Goal: Task Accomplishment & Management: Use online tool/utility

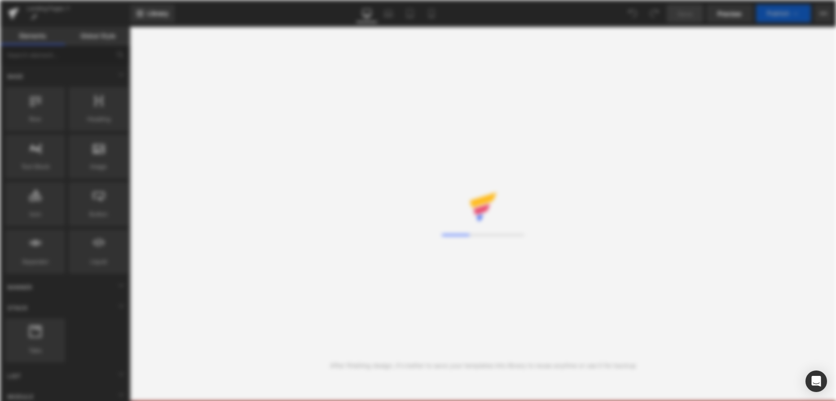
click at [19, 15] on div "Loading Core Editor" at bounding box center [418, 200] width 836 height 401
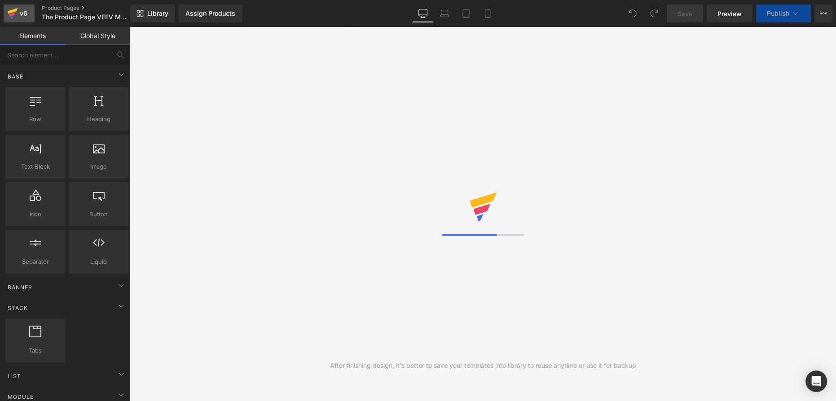
drag, startPoint x: 0, startPoint y: 0, endPoint x: 19, endPoint y: 15, distance: 24.3
click at [19, 15] on div "v6" at bounding box center [23, 14] width 11 height 12
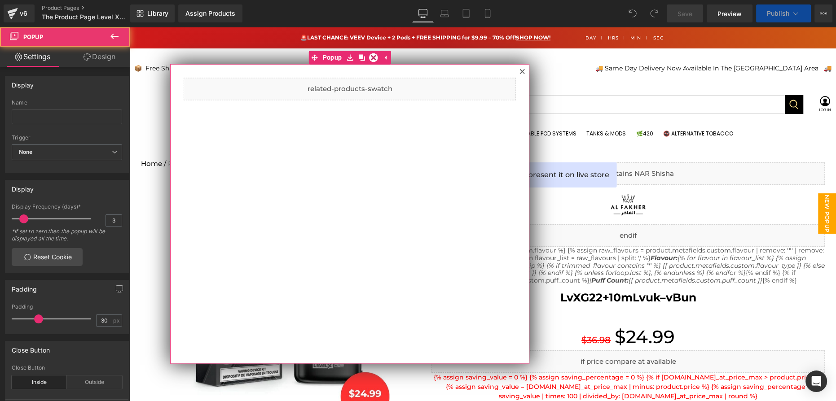
click at [522, 69] on icon at bounding box center [521, 71] width 5 height 5
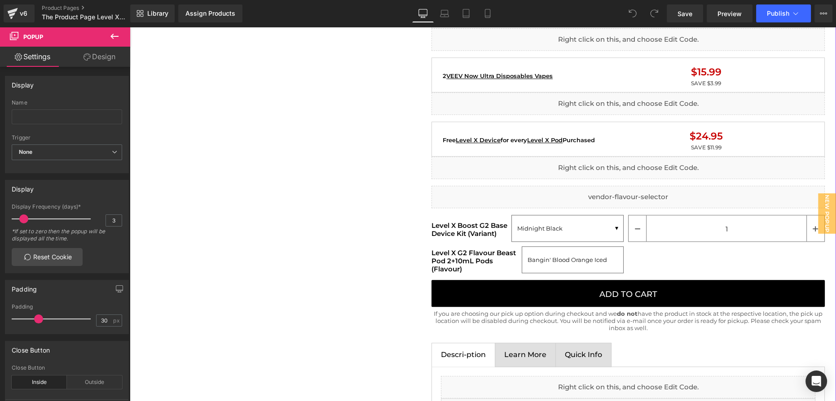
scroll to position [1143, 0]
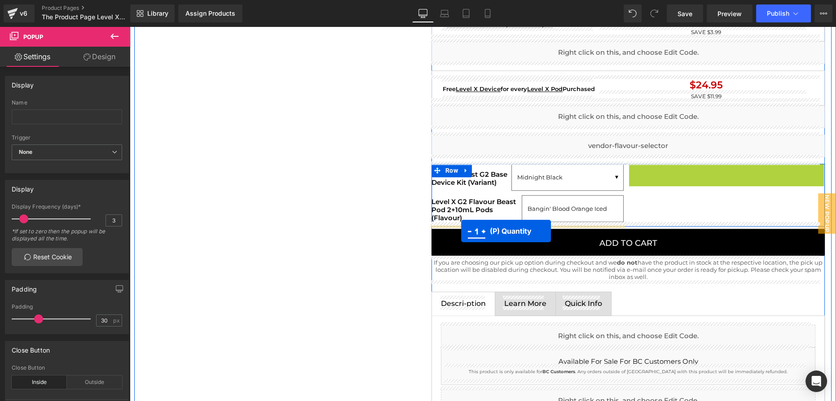
drag, startPoint x: 722, startPoint y: 177, endPoint x: 461, endPoint y: 231, distance: 266.3
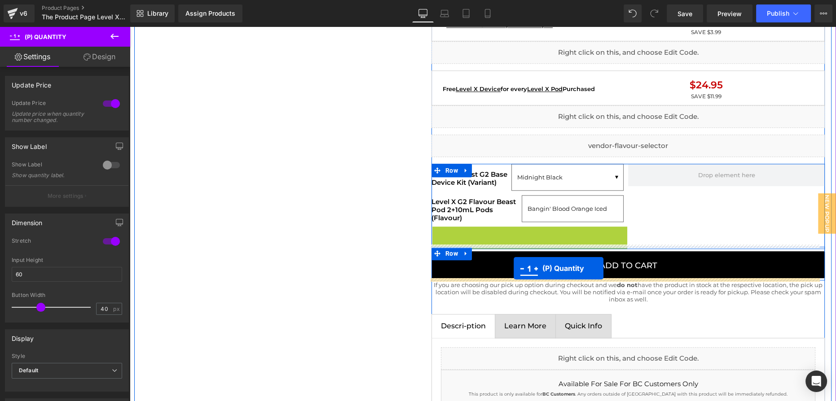
drag, startPoint x: 523, startPoint y: 241, endPoint x: 513, endPoint y: 268, distance: 29.5
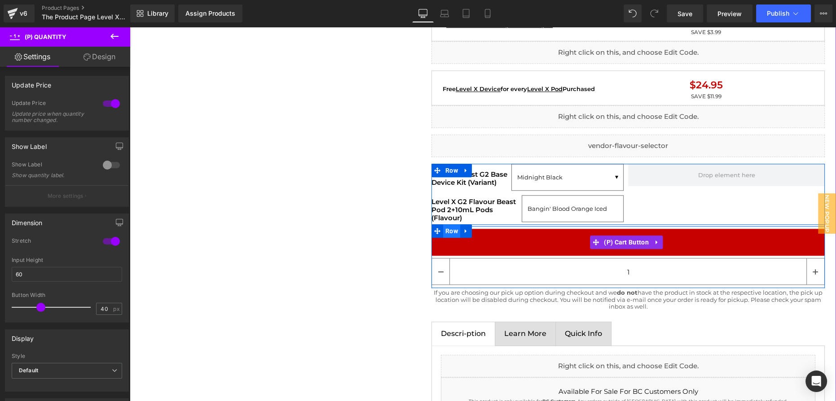
click at [450, 229] on span "Row" at bounding box center [451, 230] width 17 height 13
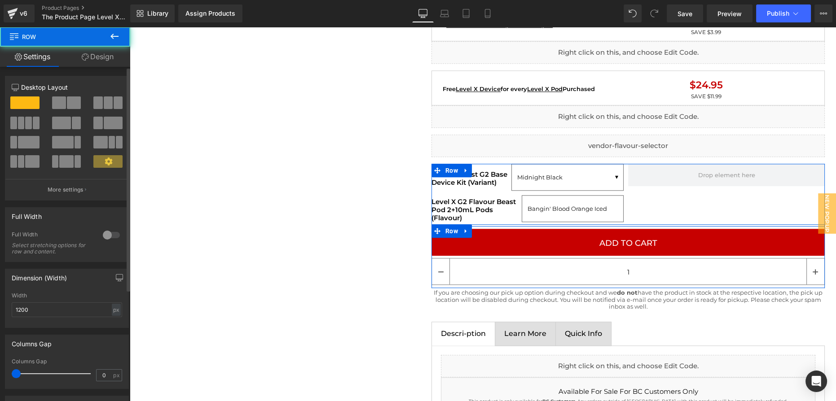
click at [62, 101] on span at bounding box center [59, 103] width 14 height 13
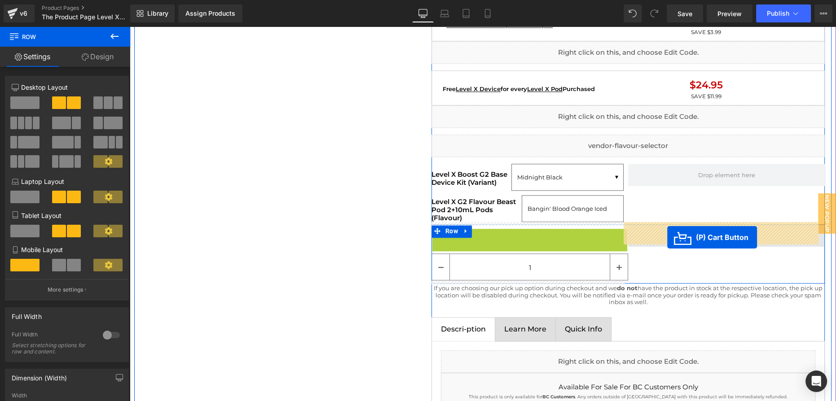
drag, startPoint x: 515, startPoint y: 240, endPoint x: 667, endPoint y: 237, distance: 152.7
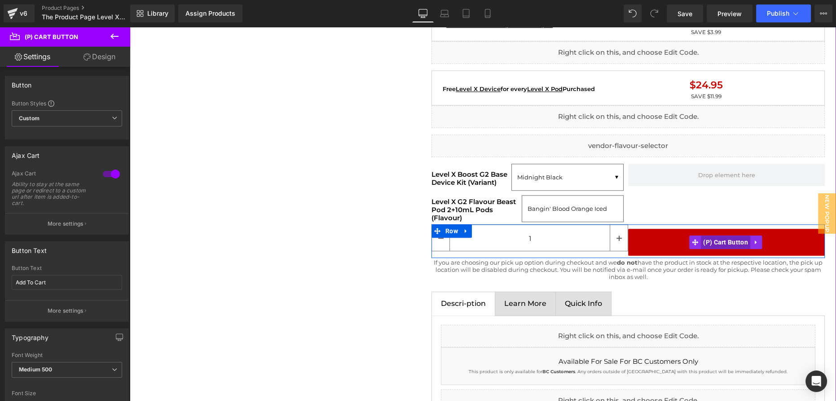
click at [716, 239] on span "(P) Cart Button" at bounding box center [725, 242] width 49 height 13
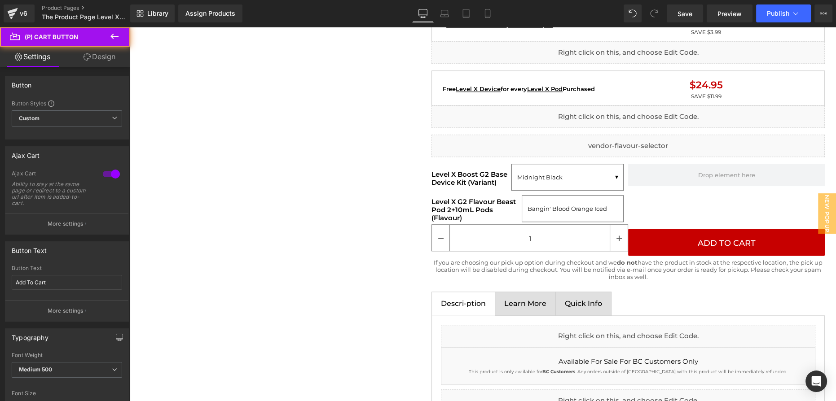
click at [97, 61] on link "Design" at bounding box center [99, 57] width 65 height 20
click at [0, 0] on div "Spacing" at bounding box center [0, 0] width 0 height 0
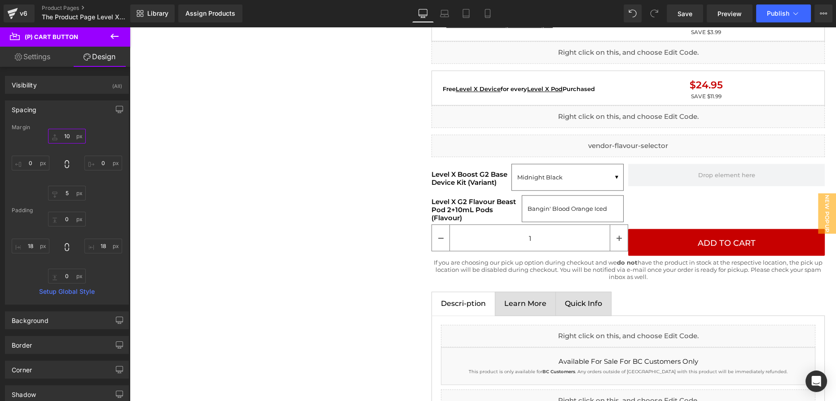
click at [65, 133] on input "text" at bounding box center [67, 136] width 38 height 15
type input "10"
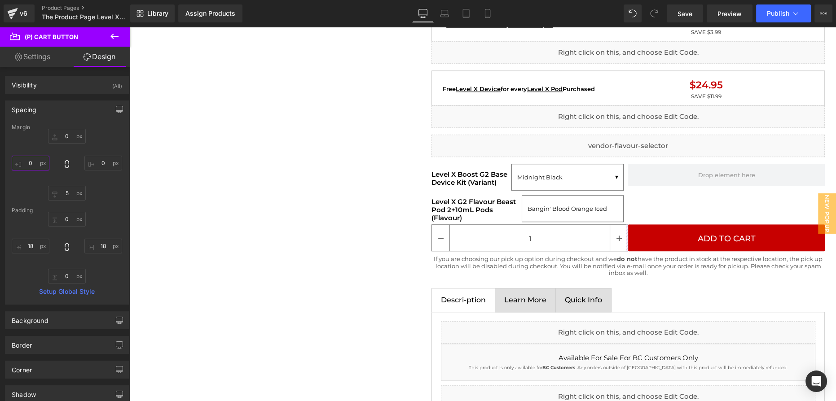
click at [23, 163] on input "text" at bounding box center [31, 163] width 38 height 15
type input "10"
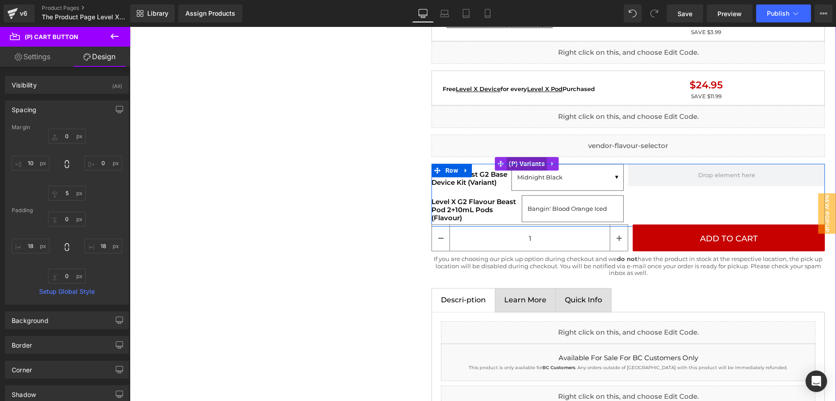
click at [526, 167] on span "(P) Variants" at bounding box center [526, 163] width 40 height 13
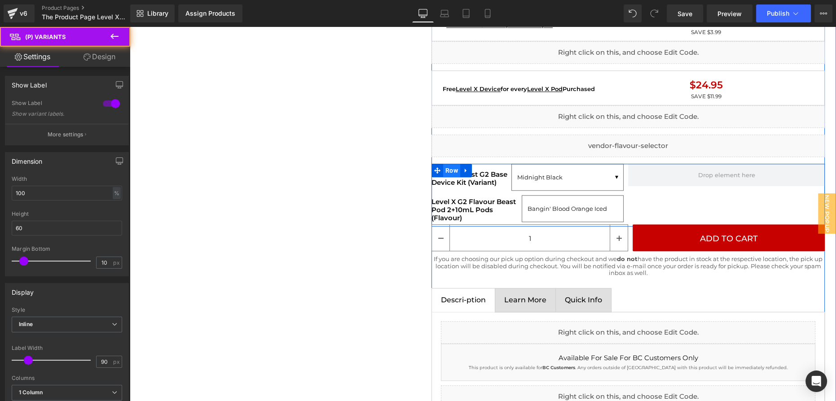
click at [449, 169] on span "Row" at bounding box center [451, 170] width 17 height 13
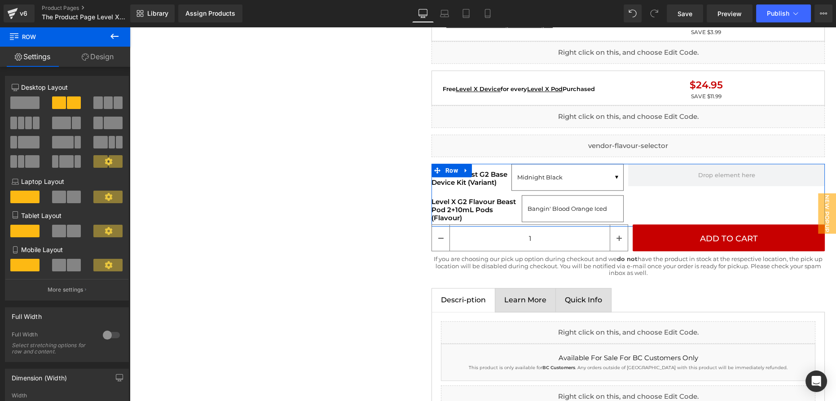
click at [20, 101] on span at bounding box center [24, 103] width 29 height 13
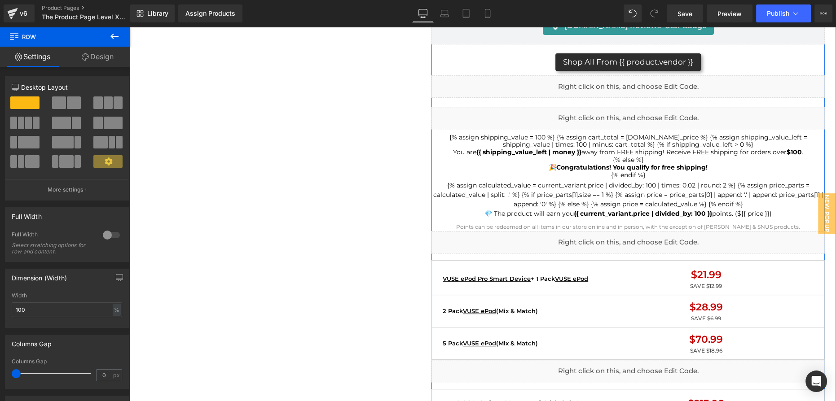
scroll to position [571, 0]
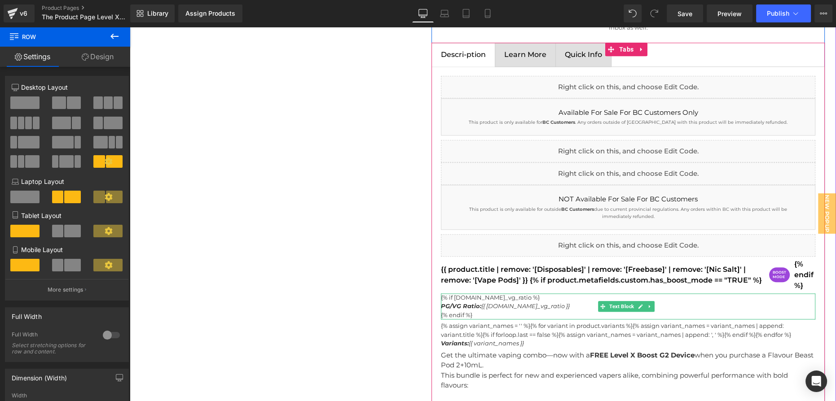
scroll to position [1387, 0]
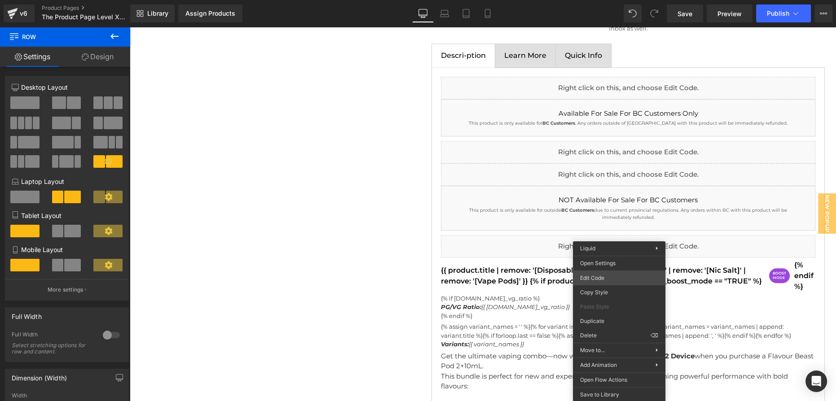
click at [625, 0] on div "Row You are previewing how the will restyle your page. You can not edit Element…" at bounding box center [418, 0] width 836 height 0
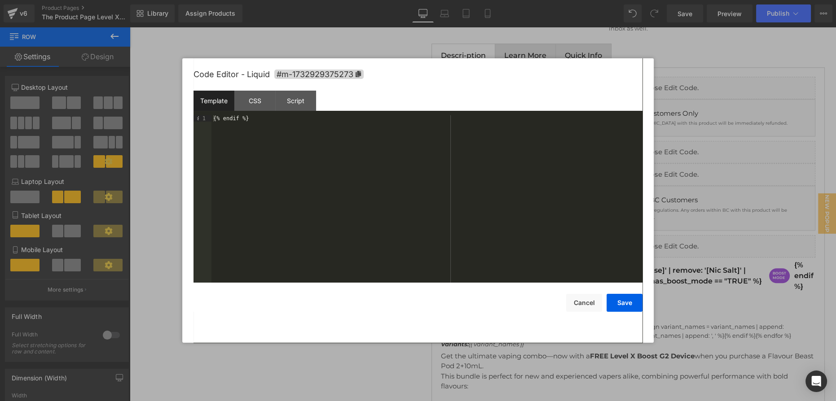
click at [625, 292] on div "Save Cancel" at bounding box center [418, 297] width 449 height 29
click at [626, 301] on button "Save" at bounding box center [625, 303] width 36 height 18
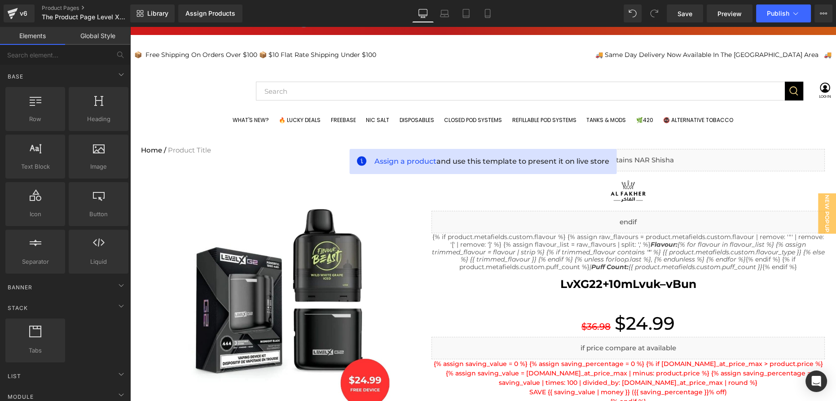
scroll to position [0, 0]
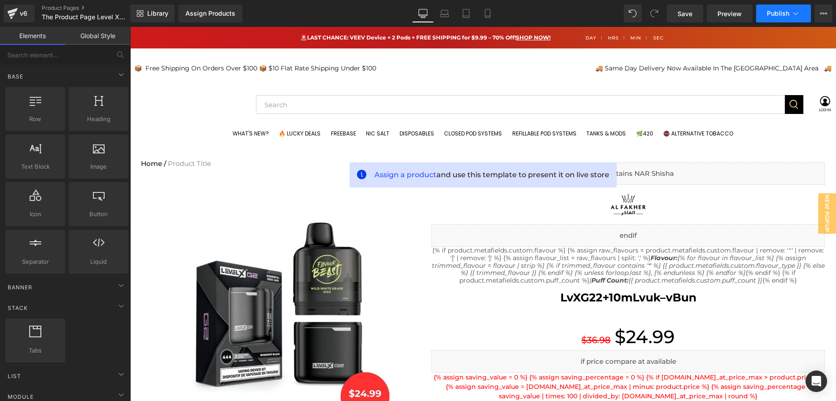
click at [780, 18] on button "Publish" at bounding box center [783, 13] width 55 height 18
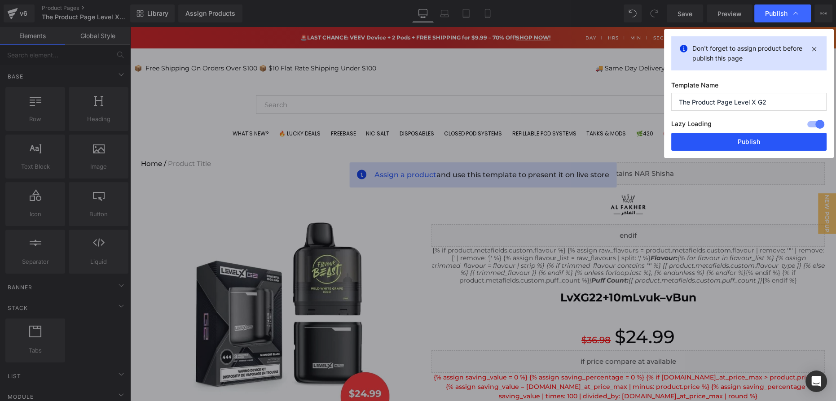
drag, startPoint x: 761, startPoint y: 145, endPoint x: 631, endPoint y: 116, distance: 133.0
click at [761, 145] on button "Publish" at bounding box center [748, 142] width 155 height 18
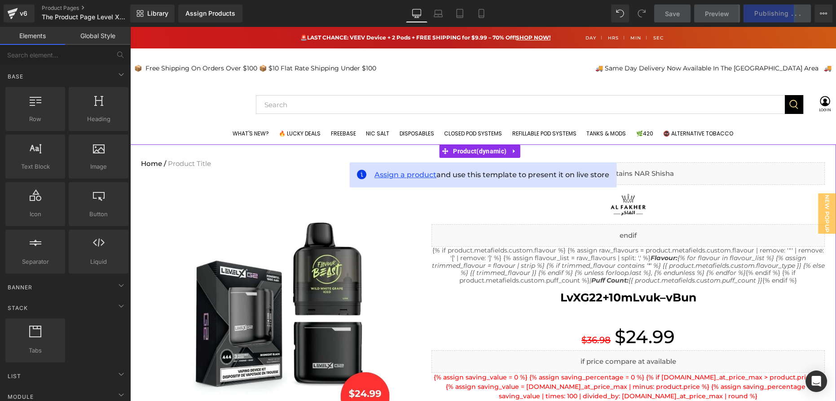
click at [409, 178] on span "Assign a product" at bounding box center [405, 175] width 62 height 9
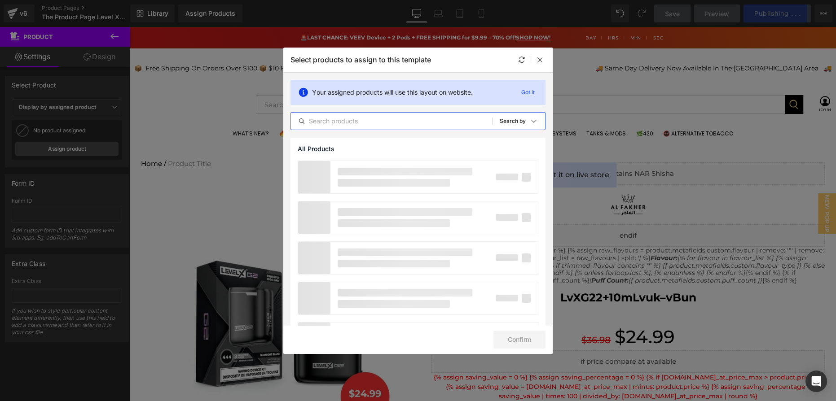
click at [361, 124] on input "text" at bounding box center [391, 121] width 201 height 11
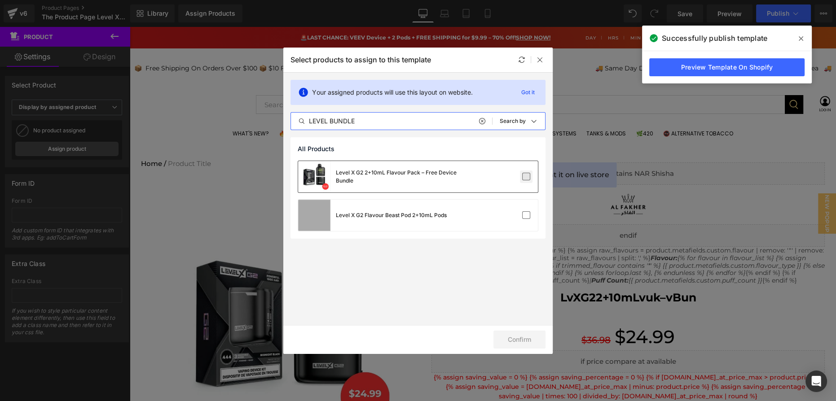
type input "LEVEL BUNDLE"
click at [523, 178] on label at bounding box center [526, 177] width 8 height 8
click at [526, 177] on input "checkbox" at bounding box center [526, 177] width 0 height 0
click at [516, 346] on button "Confirm" at bounding box center [519, 340] width 52 height 18
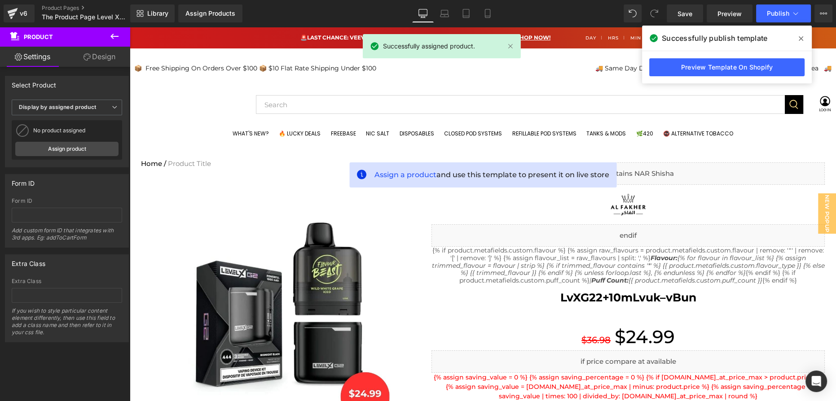
click at [541, 58] on div "📦‎ ‎ Free Shipping On Orders Over $100 📦 $10 Flat Rate Shipping Under $100" at bounding box center [363, 68] width 459 height 22
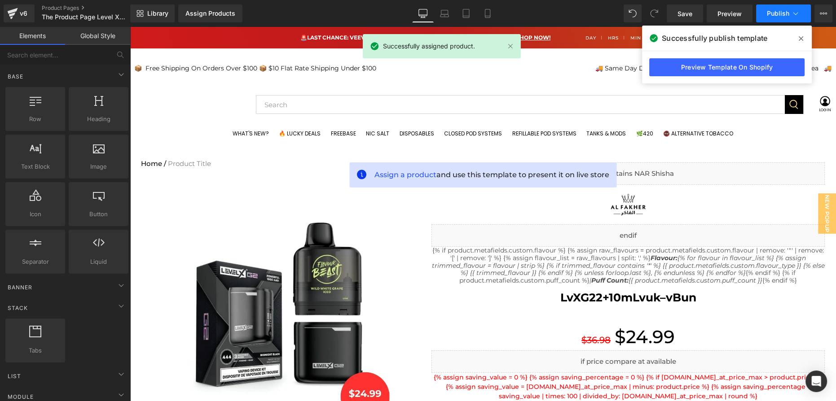
click at [786, 17] on span "Publish" at bounding box center [778, 13] width 22 height 7
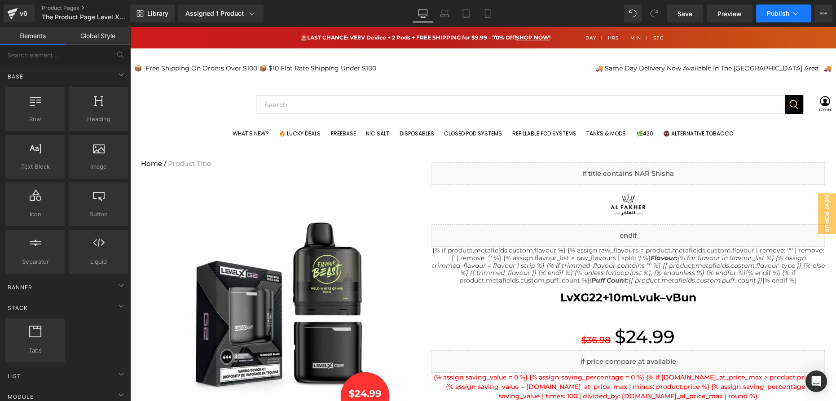
click at [780, 18] on button "Publish" at bounding box center [783, 13] width 55 height 18
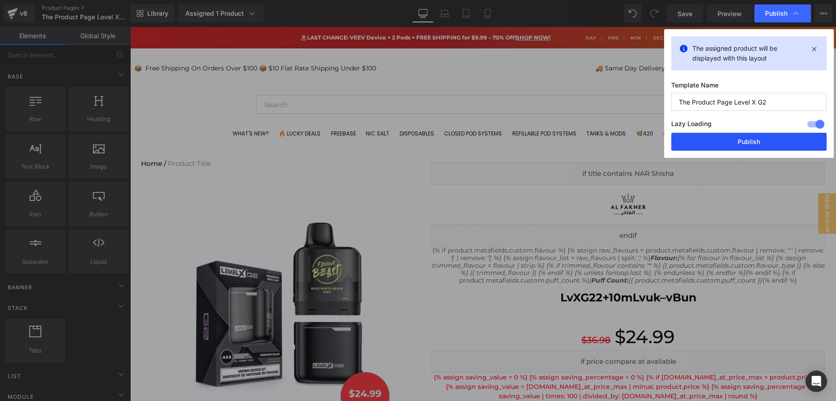
click at [749, 143] on button "Publish" at bounding box center [748, 142] width 155 height 18
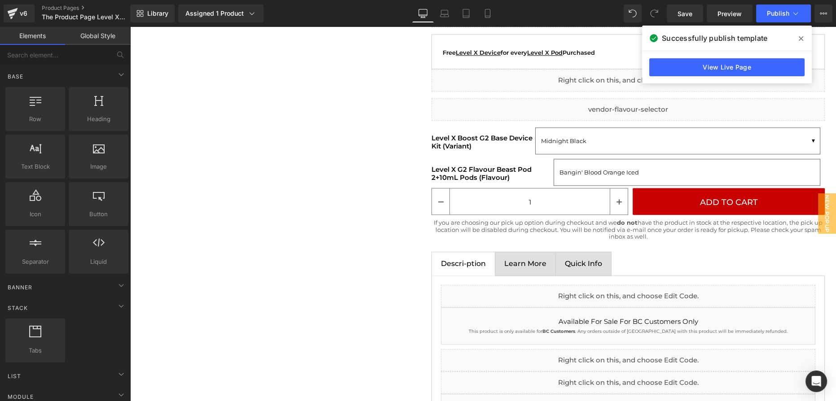
scroll to position [1061, 0]
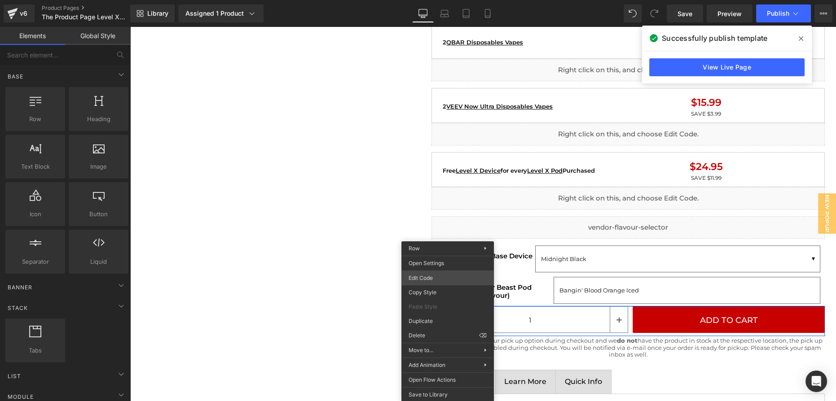
click at [428, 0] on div "Row You are previewing how the will restyle your page. You can not edit Element…" at bounding box center [418, 0] width 836 height 0
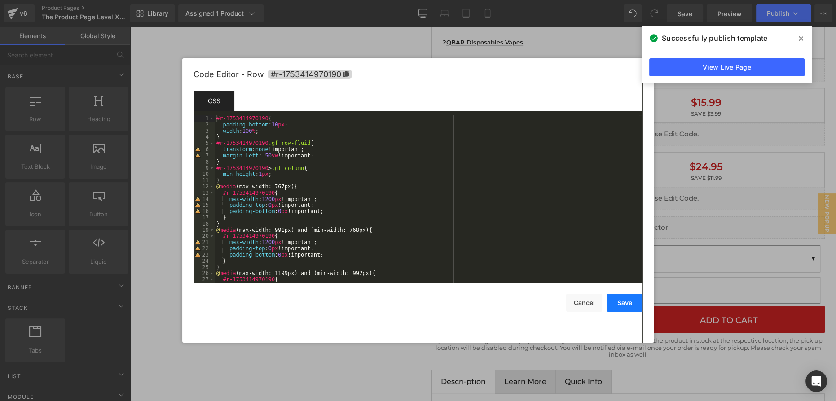
click at [630, 301] on button "Save" at bounding box center [625, 303] width 36 height 18
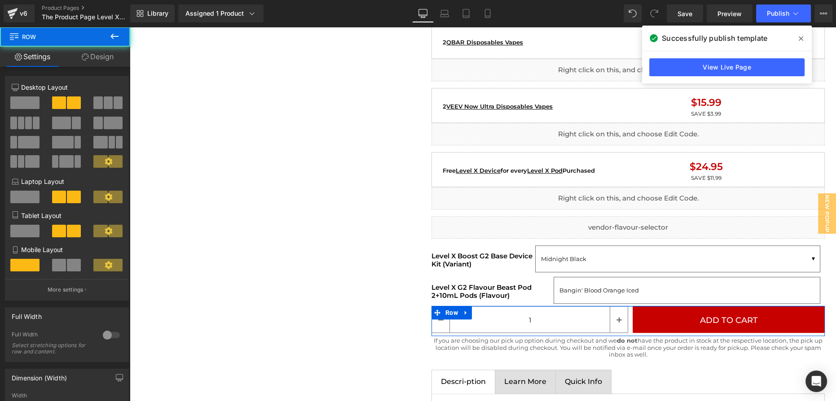
click at [101, 63] on link "Design" at bounding box center [97, 57] width 65 height 20
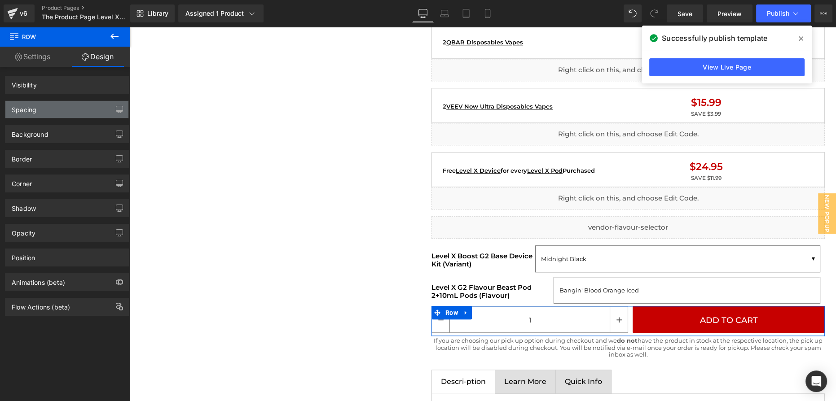
click at [55, 106] on div "Spacing" at bounding box center [66, 109] width 123 height 17
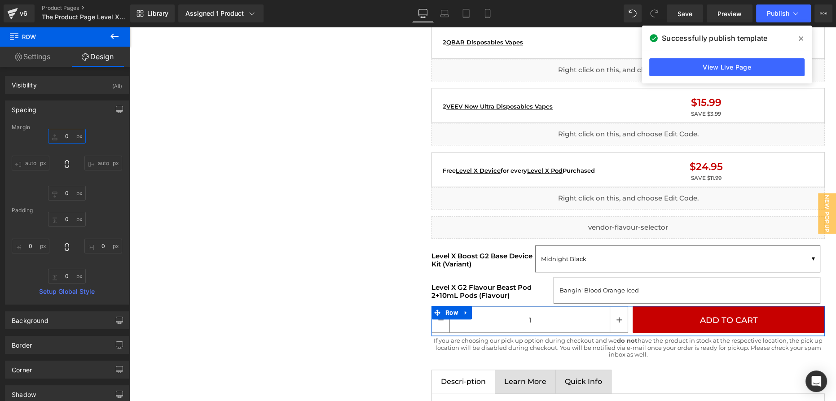
click at [59, 137] on input "text" at bounding box center [67, 136] width 38 height 15
click at [61, 136] on input "text" at bounding box center [67, 136] width 38 height 15
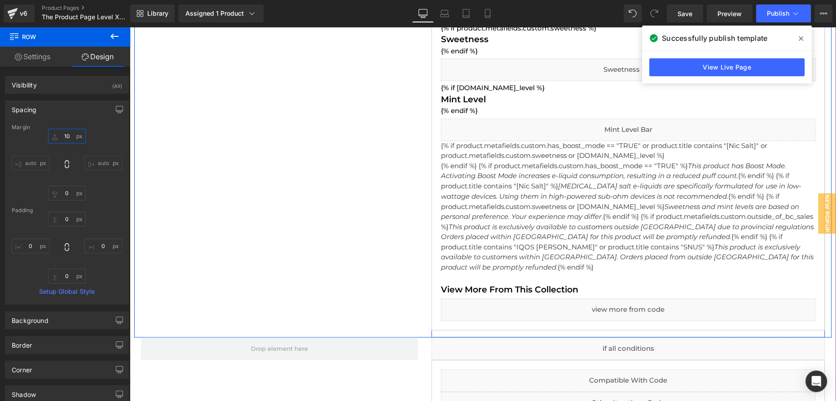
scroll to position [2081, 0]
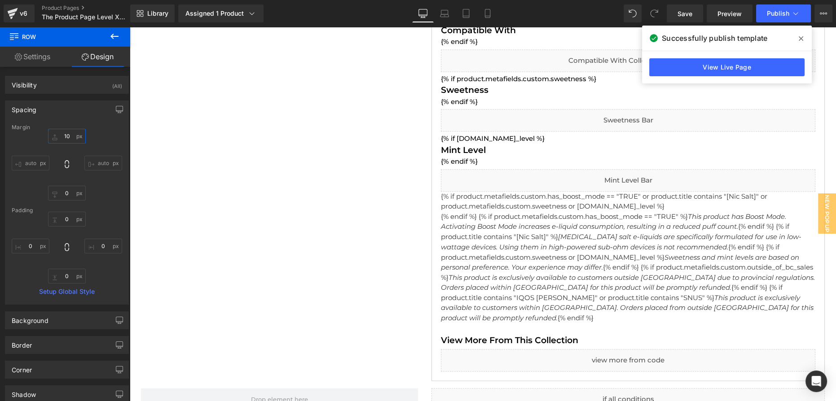
type input "10"
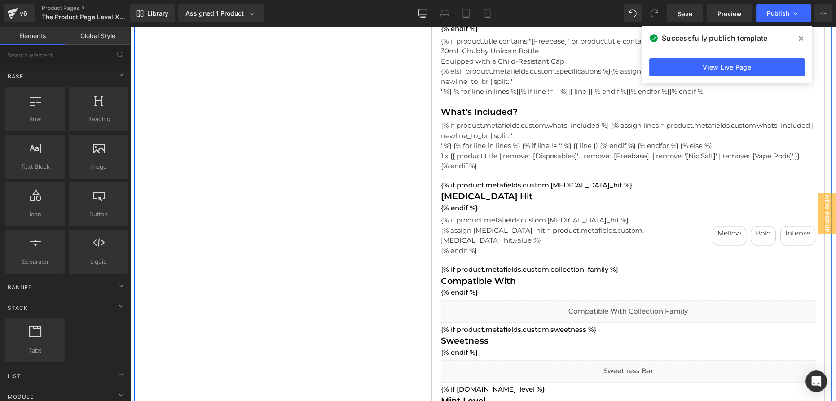
scroll to position [1633, 0]
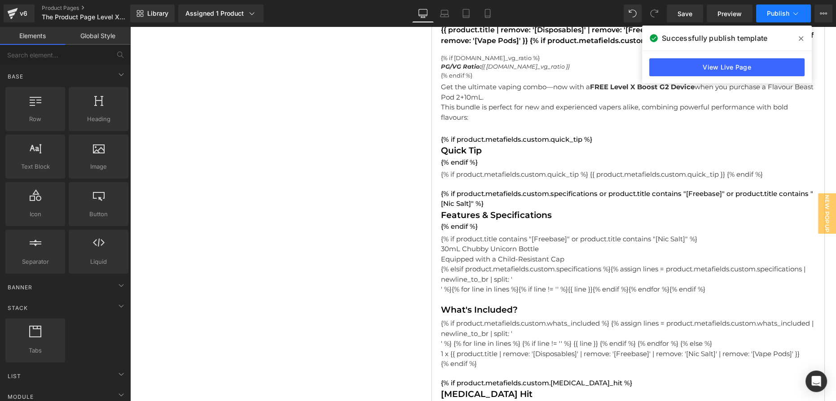
click at [793, 14] on icon at bounding box center [795, 13] width 9 height 9
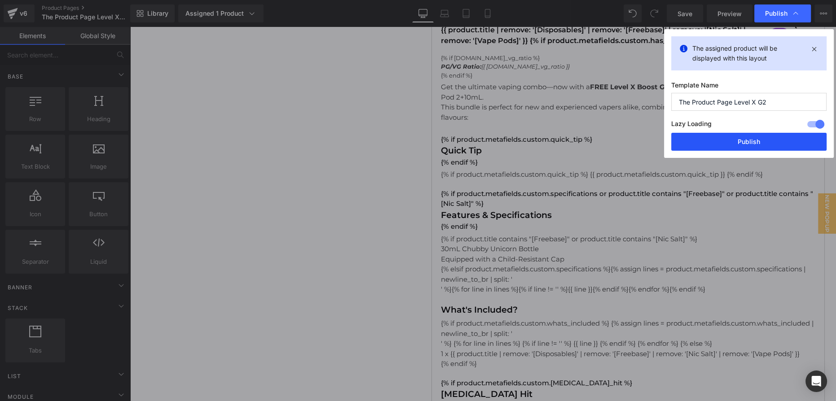
drag, startPoint x: 765, startPoint y: 132, endPoint x: 762, endPoint y: 138, distance: 6.2
click at [764, 134] on div "The assigned product will be displayed with this layout Template Name The Produ…" at bounding box center [749, 93] width 170 height 129
click at [762, 140] on button "Publish" at bounding box center [748, 142] width 155 height 18
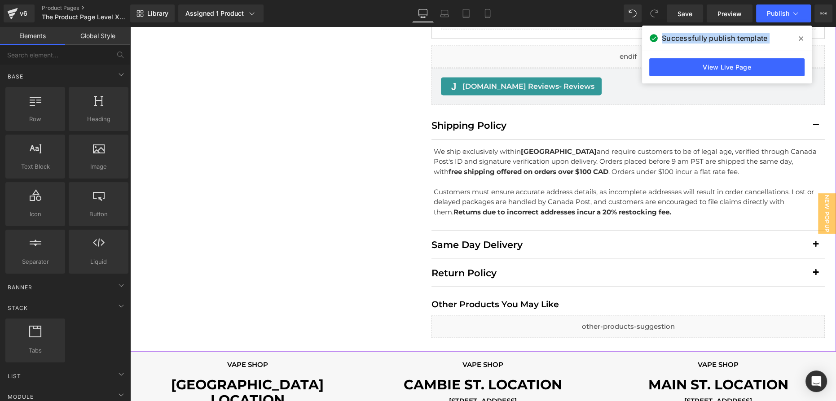
scroll to position [2530, 0]
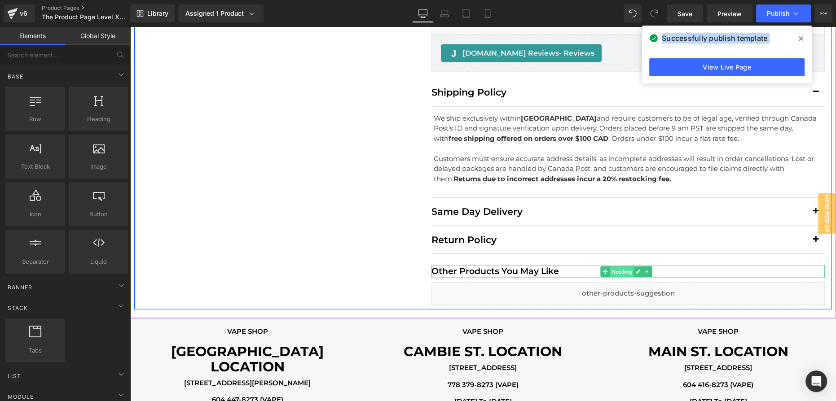
drag, startPoint x: 611, startPoint y: 263, endPoint x: 744, endPoint y: 307, distance: 140.0
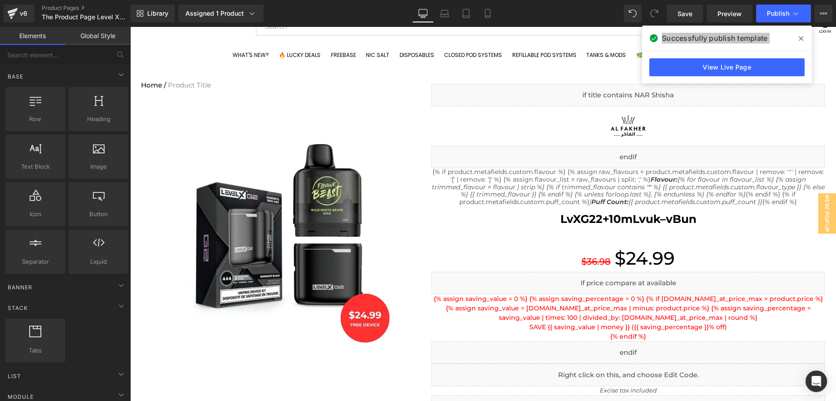
scroll to position [0, 0]
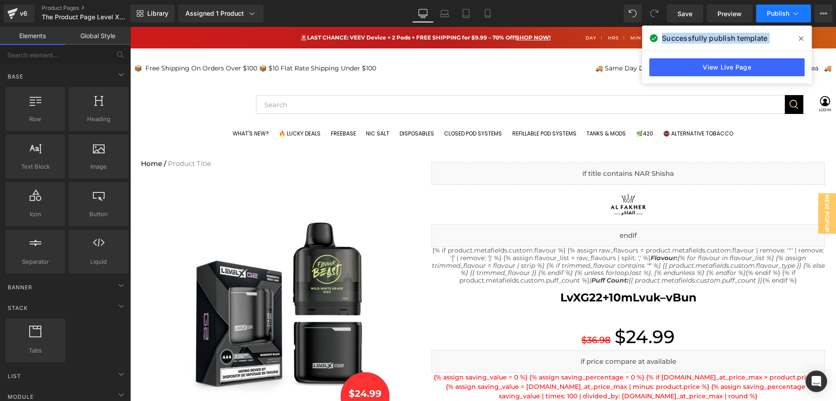
click at [774, 18] on button "Publish" at bounding box center [783, 13] width 55 height 18
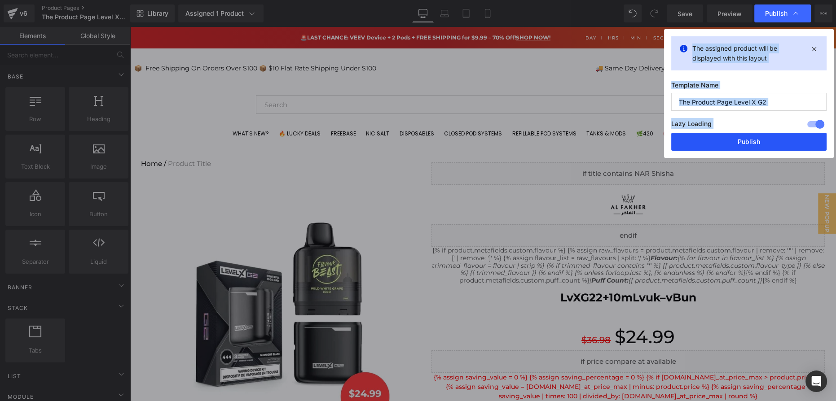
click at [754, 140] on button "Publish" at bounding box center [748, 142] width 155 height 18
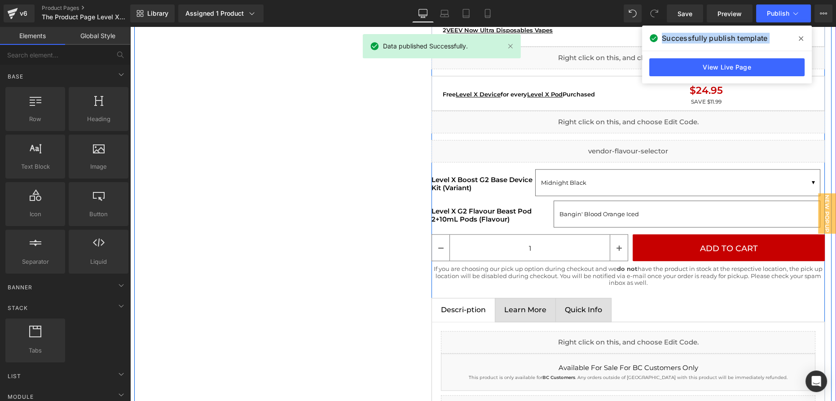
scroll to position [1184, 0]
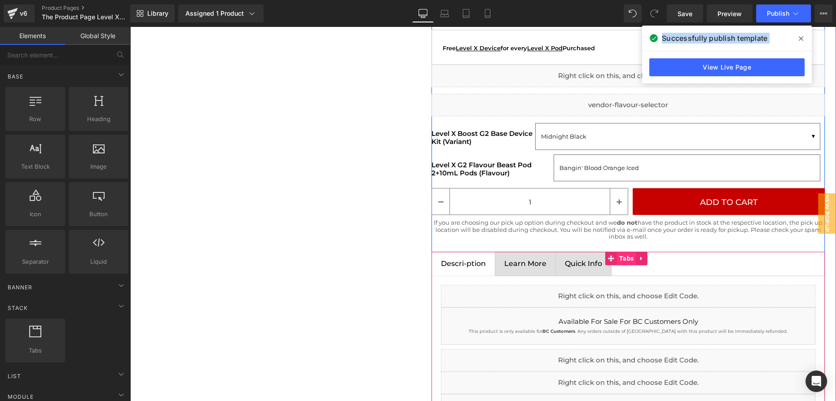
click at [617, 255] on span "Tabs" at bounding box center [626, 258] width 19 height 13
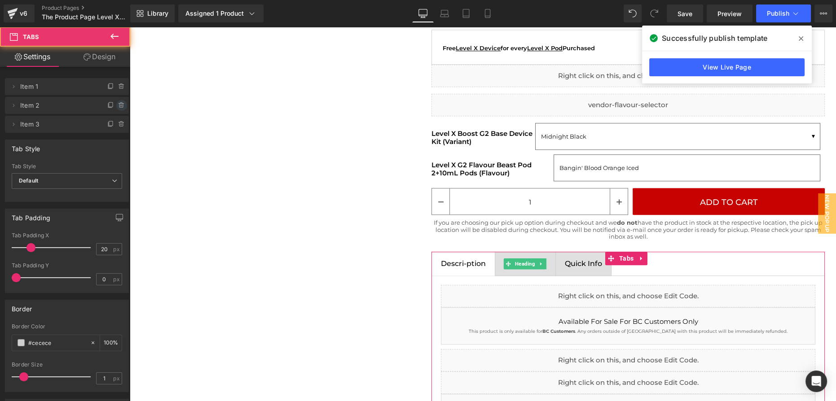
click at [118, 106] on icon at bounding box center [121, 105] width 7 height 7
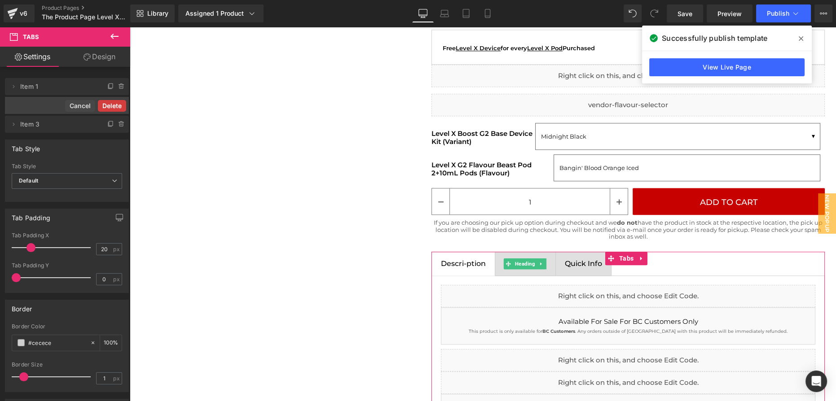
click at [115, 107] on button "Delete" at bounding box center [112, 106] width 28 height 12
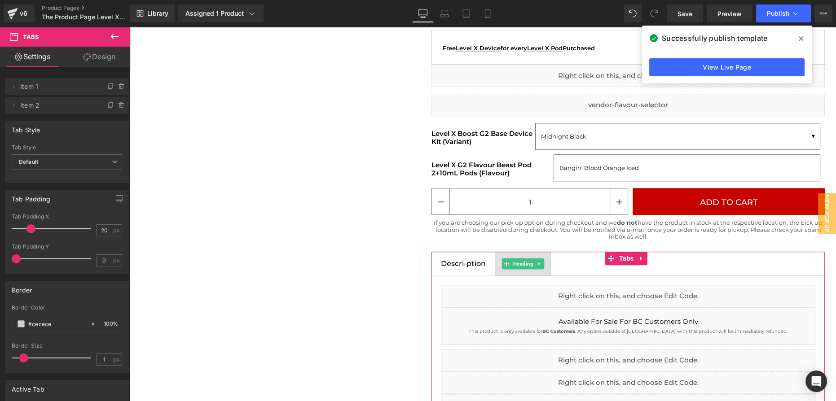
click at [119, 106] on icon at bounding box center [121, 106] width 4 height 4
click at [115, 105] on button "Delete" at bounding box center [112, 106] width 28 height 12
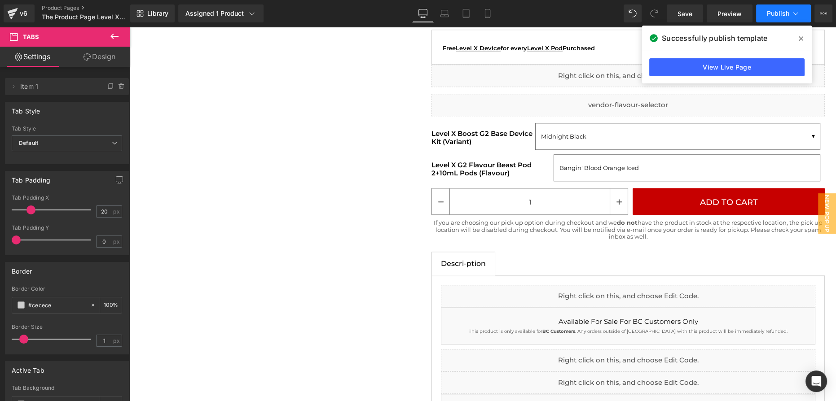
click at [807, 8] on button "Publish" at bounding box center [783, 13] width 55 height 18
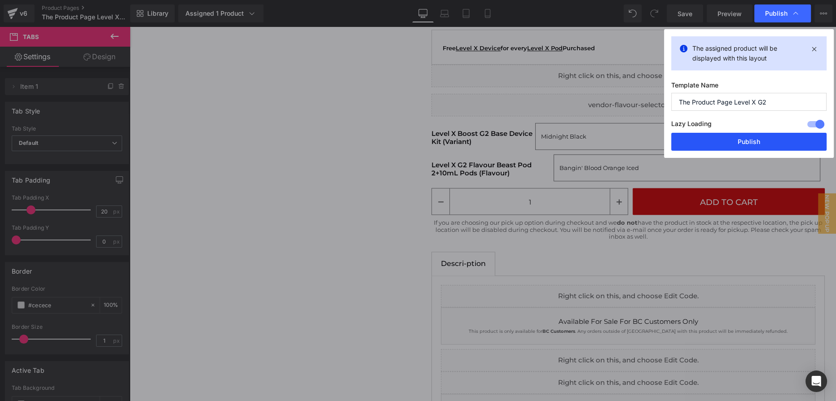
click at [770, 136] on button "Publish" at bounding box center [748, 142] width 155 height 18
